Goal: Transaction & Acquisition: Purchase product/service

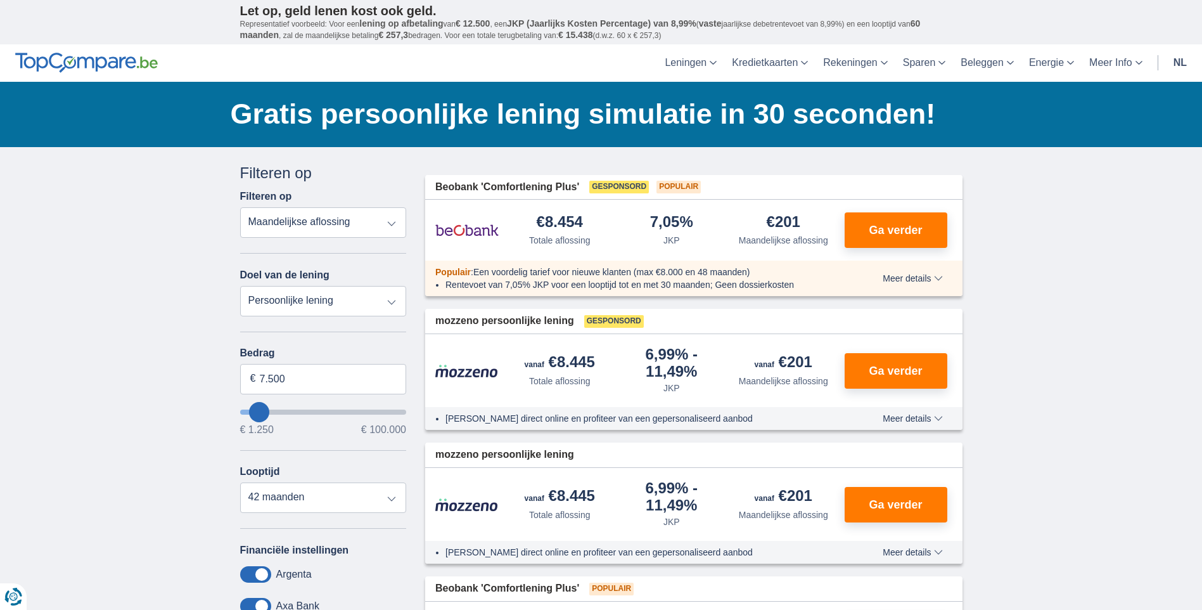
click at [304, 228] on select "Totale aflossing JKP Maandelijkse aflossing" at bounding box center [323, 222] width 167 height 30
click at [303, 228] on select "Totale aflossing JKP Maandelijkse aflossing" at bounding box center [323, 222] width 167 height 30
click at [285, 223] on select "Totale aflossing JKP Maandelijkse aflossing" at bounding box center [323, 222] width 167 height 30
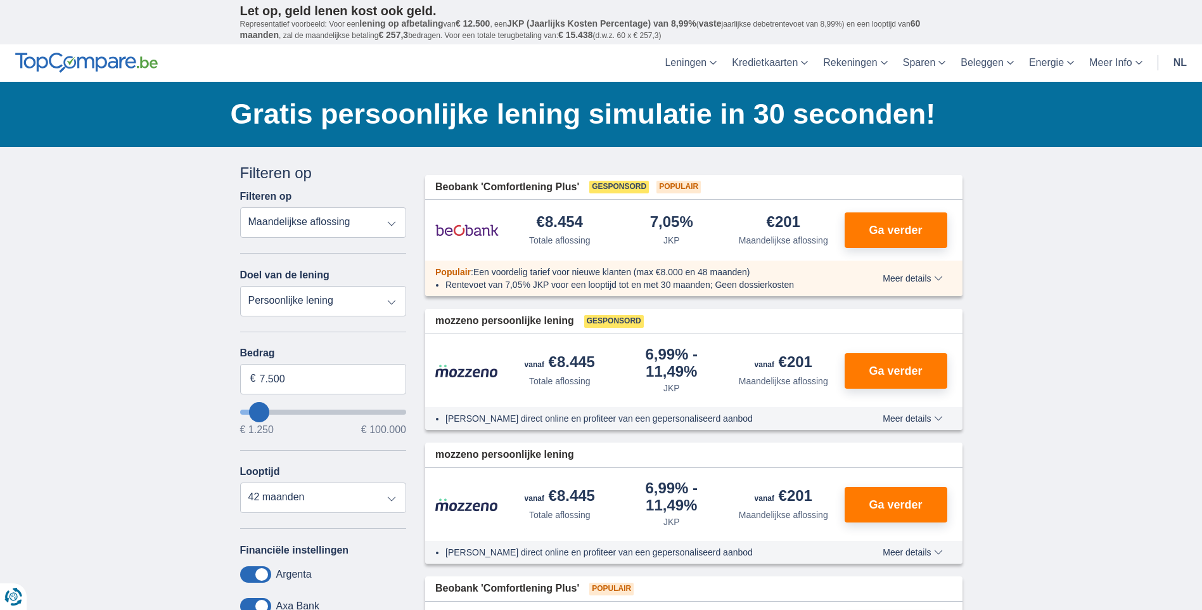
select select "trp+"
click at [240, 207] on select "Totale aflossing JKP Maandelijkse aflossing" at bounding box center [323, 222] width 167 height 30
click at [331, 224] on select "Totale aflossing JKP Maandelijkse aflossing" at bounding box center [323, 222] width 167 height 30
click at [305, 300] on select "Persoonlijke lening Auto Moto / fiets Mobilhome / caravan Renovatie Energie Sch…" at bounding box center [323, 301] width 167 height 30
select select "vehicleLoan"
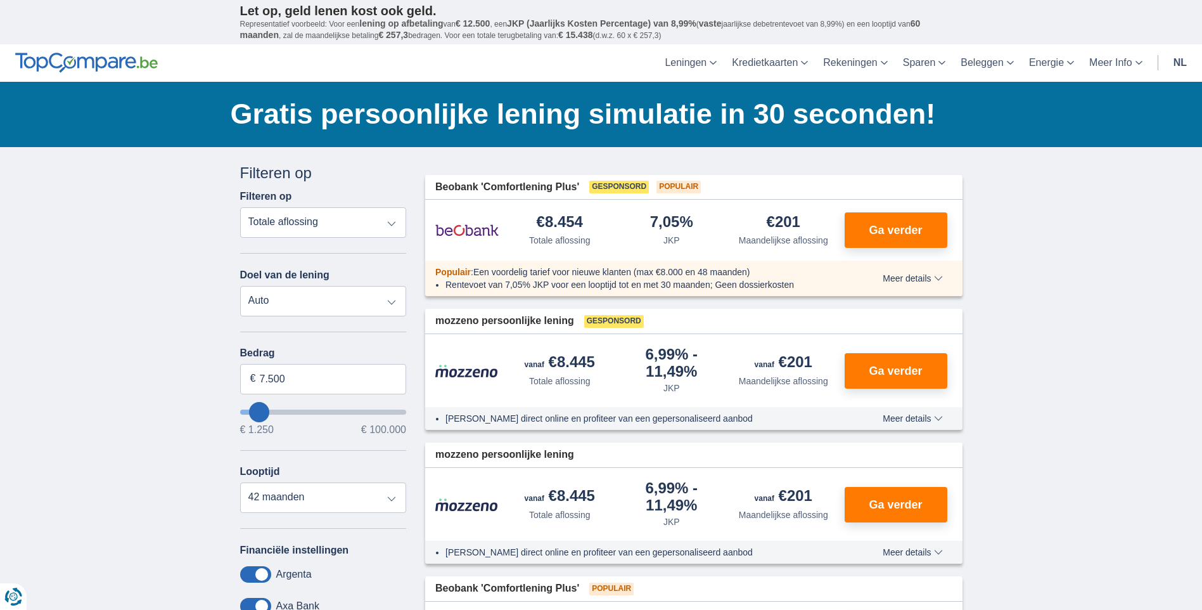
click at [240, 286] on select "Persoonlijke lening Auto Moto / fiets Mobilhome / caravan Renovatie Energie Sch…" at bounding box center [323, 301] width 167 height 30
select select "3-4"
type input "15.000"
type input "15250"
select select "60"
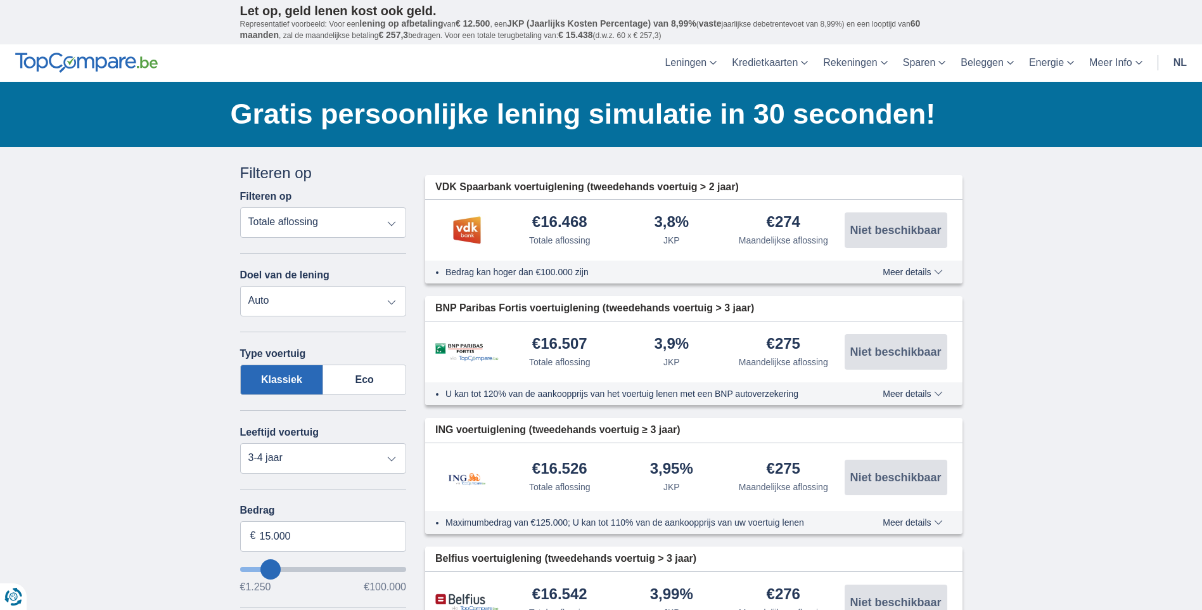
click at [465, 228] on img at bounding box center [466, 230] width 63 height 32
